Goal: Task Accomplishment & Management: Use online tool/utility

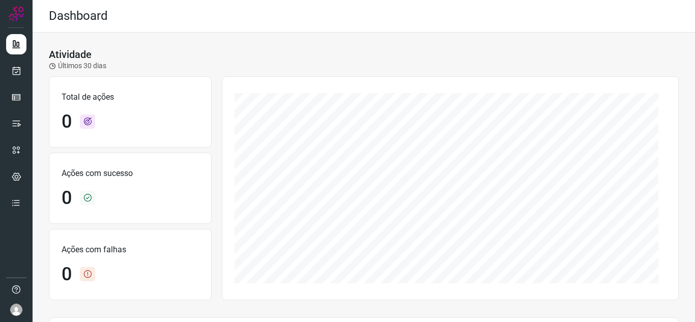
click at [3, 68] on div at bounding box center [16, 161] width 33 height 322
click at [20, 75] on icon at bounding box center [16, 71] width 11 height 10
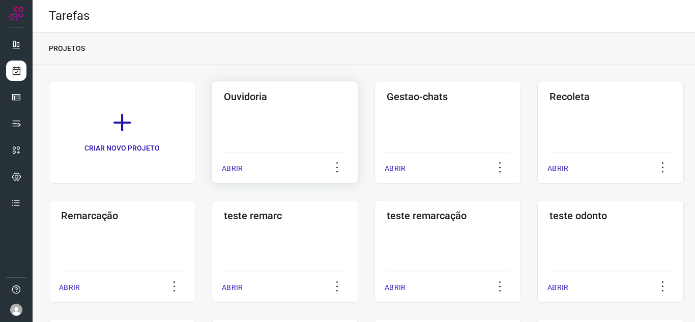
drag, startPoint x: 222, startPoint y: 171, endPoint x: 225, endPoint y: 146, distance: 25.1
click at [225, 150] on div "Ouvidoria ABRIR" at bounding box center [285, 132] width 147 height 103
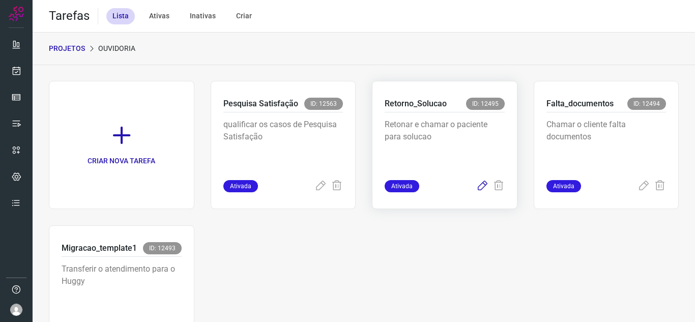
click at [477, 188] on icon at bounding box center [483, 186] width 12 height 12
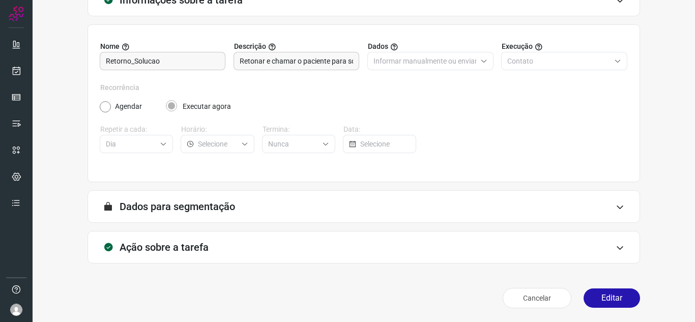
scroll to position [75, 0]
click at [598, 295] on button "Editar" at bounding box center [612, 297] width 57 height 19
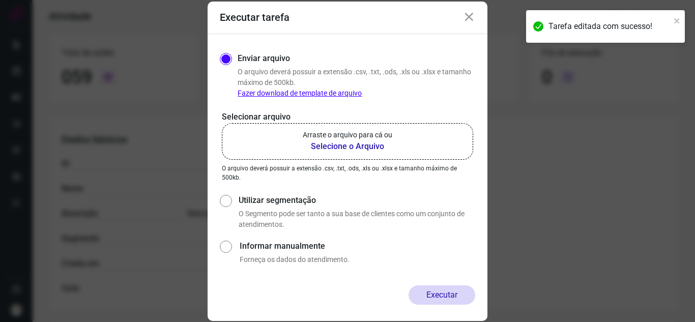
click at [295, 142] on label "Arraste o arquivo para cá ou Selecione o Arquivo" at bounding box center [347, 141] width 251 height 37
click at [0, 0] on input "Arraste o arquivo para cá ou Selecione o Arquivo" at bounding box center [0, 0] width 0 height 0
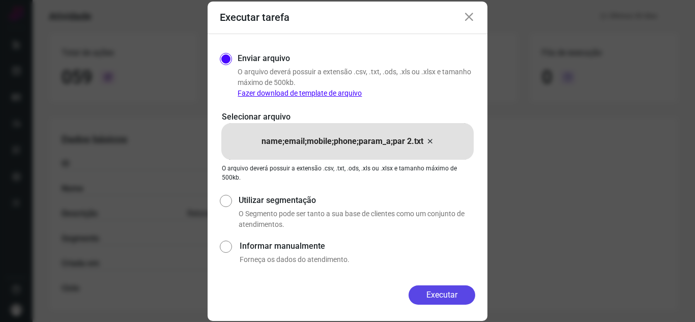
click at [448, 287] on button "Executar" at bounding box center [442, 295] width 67 height 19
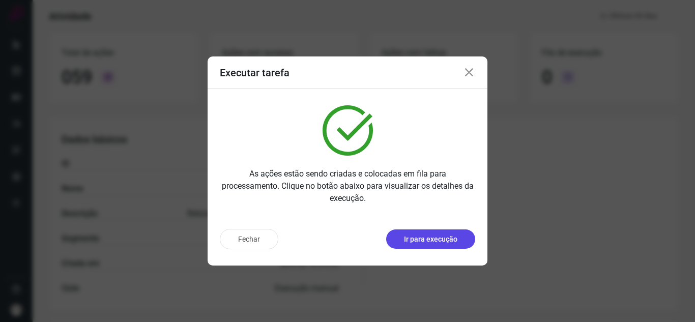
click at [457, 241] on p "Ir para execução" at bounding box center [430, 239] width 53 height 11
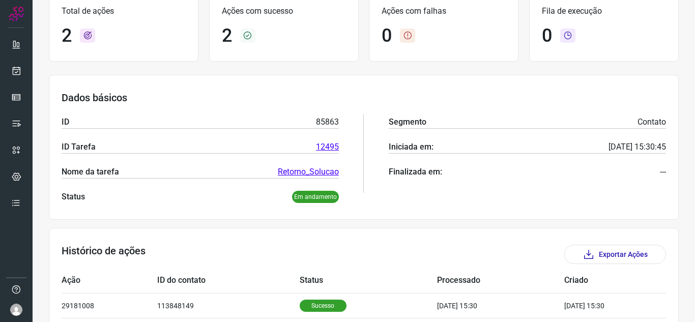
scroll to position [148, 0]
